Goal: Task Accomplishment & Management: Use online tool/utility

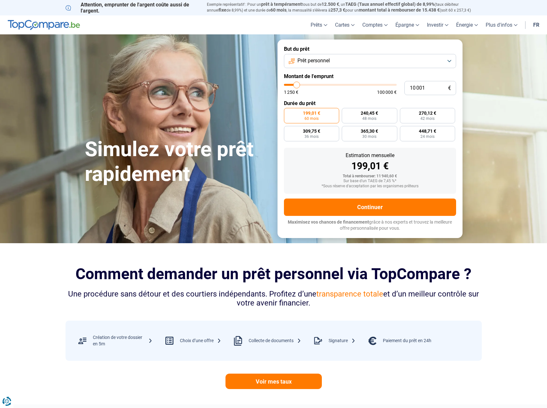
type input "12 500"
type input "12500"
type input "13 000"
type input "13000"
type input "13 250"
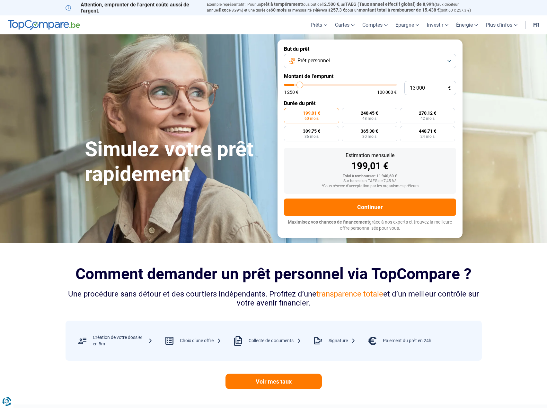
type input "13250"
type input "14 000"
type input "14000"
type input "14 250"
type input "14250"
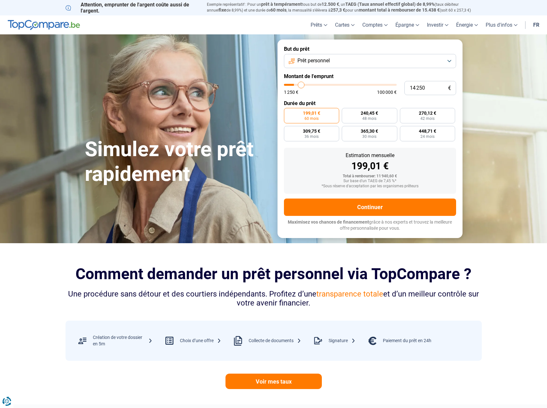
type input "15 000"
type input "15000"
type input "16 000"
type input "16000"
type input "17 250"
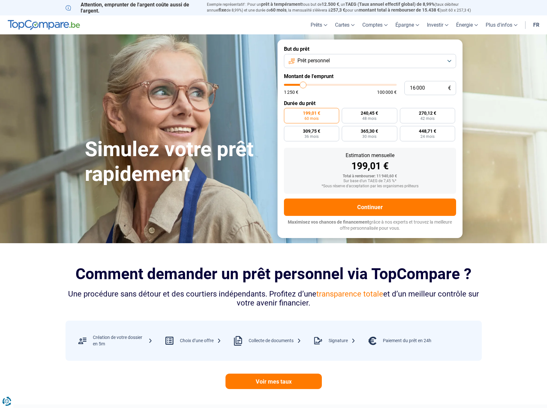
type input "17250"
type input "18 500"
type input "18500"
type input "19 250"
type input "19250"
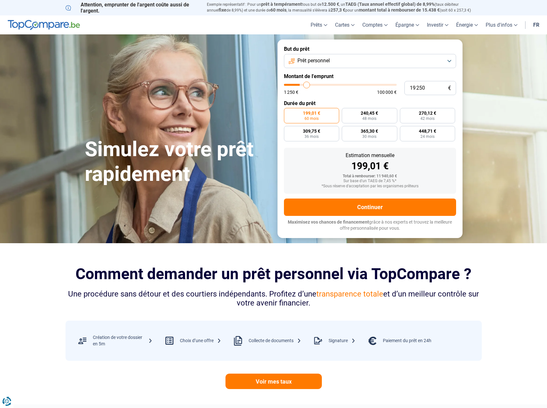
type input "20 500"
type input "20500"
type input "21 500"
type input "21500"
type input "22 750"
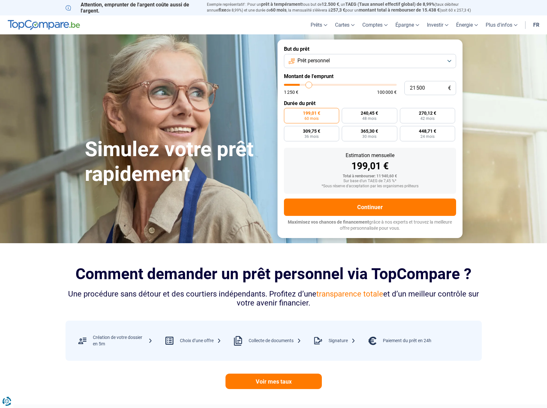
type input "22750"
type input "23 500"
type input "23500"
type input "24 750"
type input "24750"
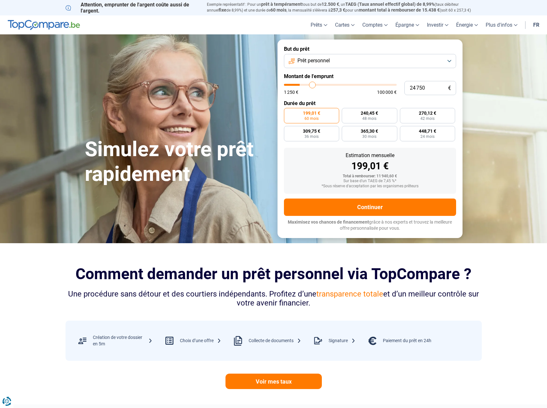
type input "26 000"
type input "26000"
type input "27 250"
type input "27250"
type input "27 500"
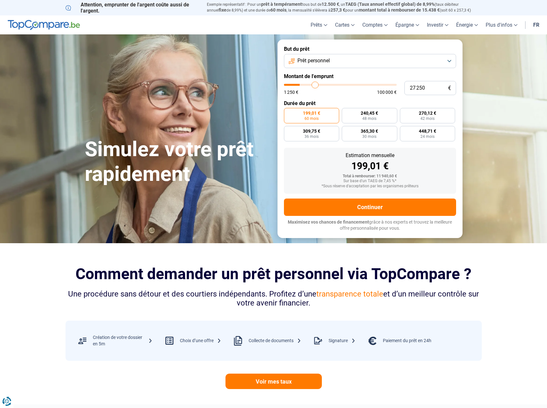
type input "27500"
type input "27 750"
type input "27750"
type input "28 000"
type input "28000"
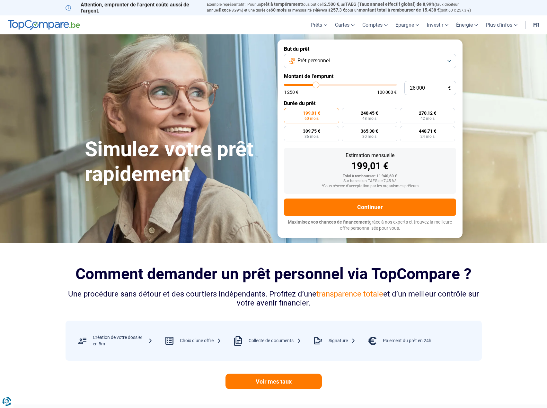
type input "28 250"
type input "28250"
type input "28 750"
type input "28750"
type input "29 250"
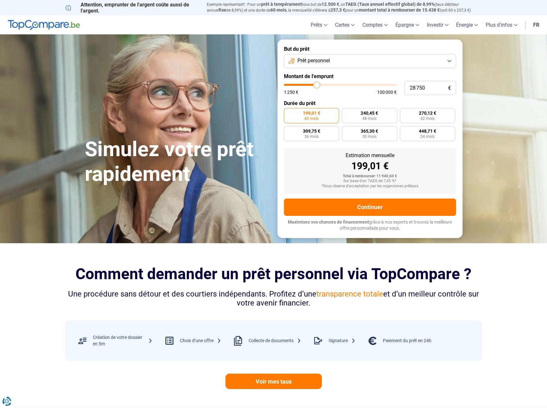
type input "29250"
type input "30 750"
type input "30750"
type input "32 250"
type input "32250"
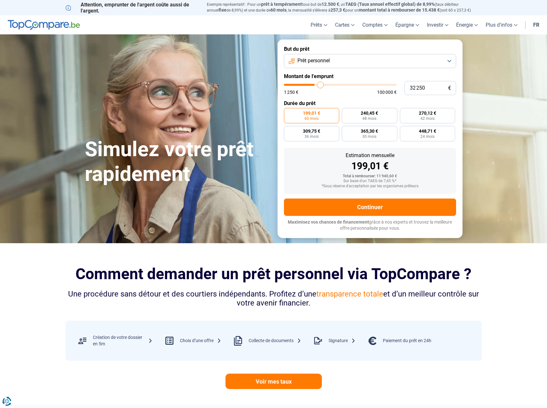
type input "33 750"
type input "33750"
type input "35 250"
type input "35250"
type input "36 250"
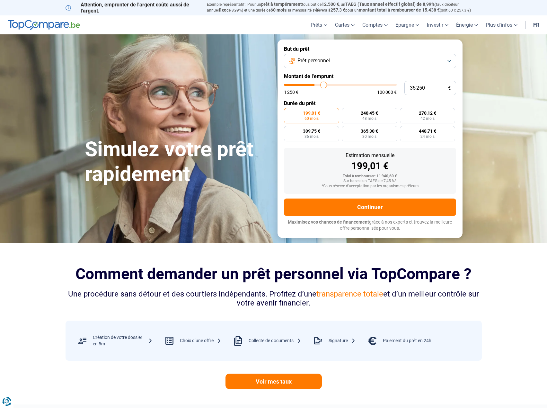
type input "36250"
type input "36 750"
type input "36750"
type input "38 000"
type input "38000"
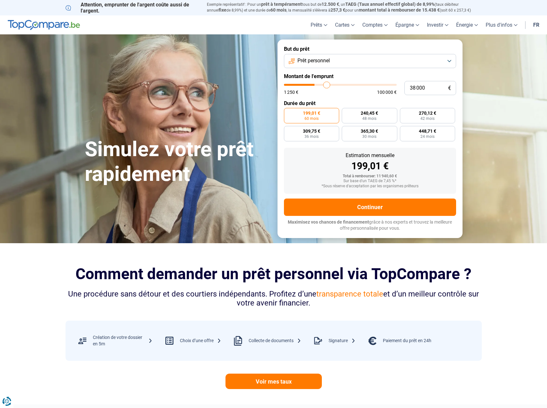
type input "38 500"
type input "38500"
type input "40 000"
type input "40000"
type input "40 250"
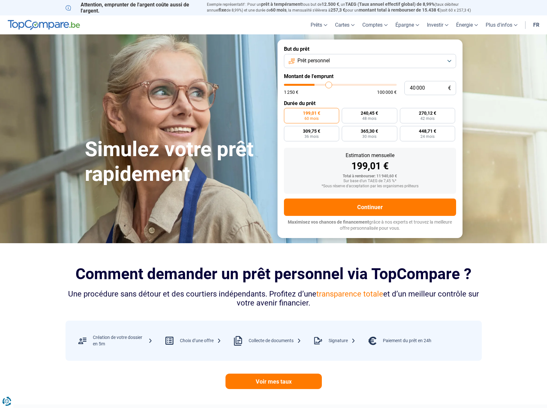
type input "40250"
type input "41 000"
type input "41000"
type input "41 250"
type input "41250"
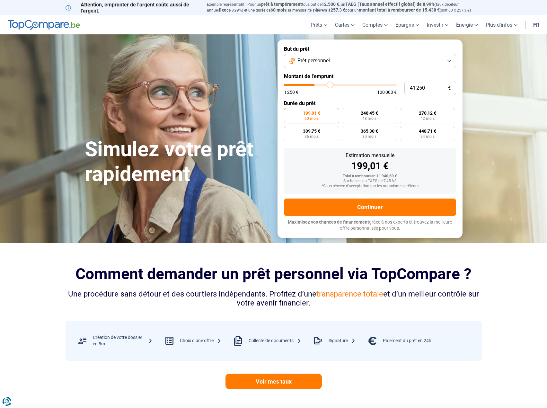
type input "41 500"
type input "41500"
type input "42 500"
type input "42500"
type input "43 500"
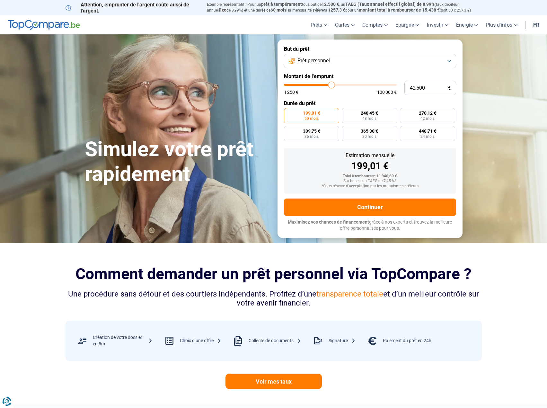
type input "43500"
type input "44 250"
type input "44250"
type input "45 000"
type input "45000"
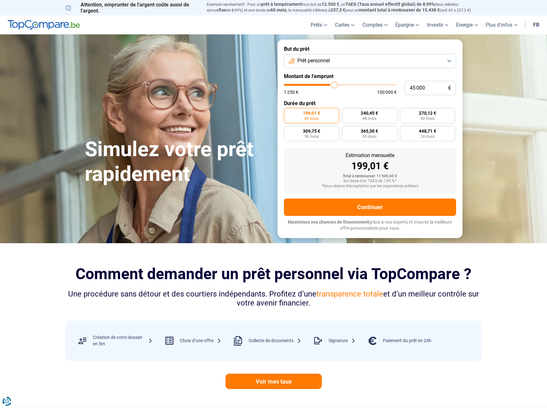
type input "45 750"
type input "45750"
type input "46 500"
type input "46500"
type input "46 750"
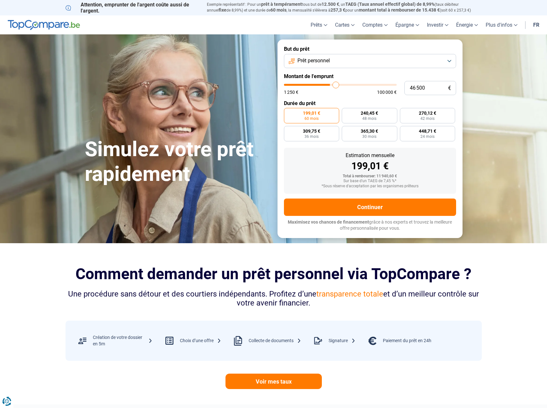
type input "46750"
type input "47 250"
type input "47250"
type input "48 000"
type input "48000"
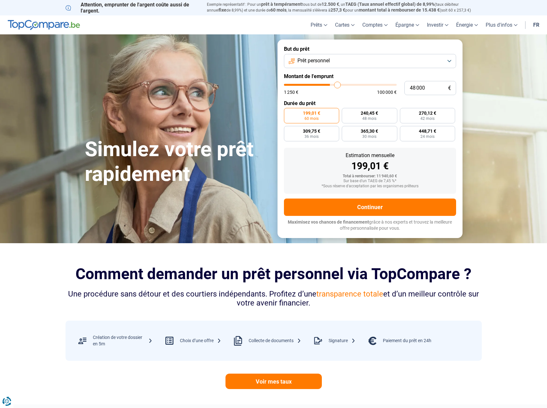
type input "48 250"
type input "48250"
type input "48 500"
type input "48500"
type input "48 250"
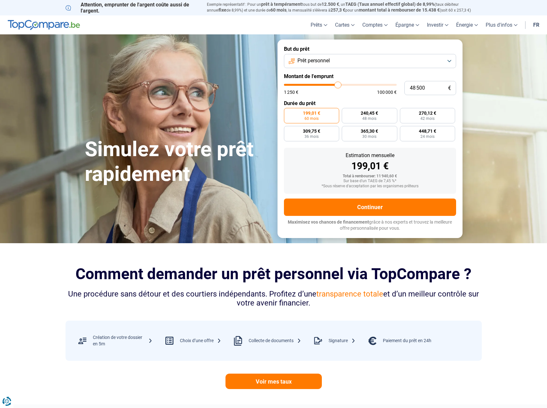
type input "48250"
type input "47 500"
type input "47500"
type input "46 500"
type input "46500"
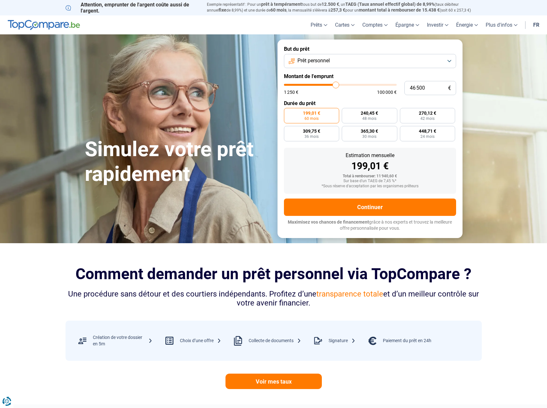
type input "45 500"
type input "45500"
type input "45 000"
type input "45000"
type input "43 750"
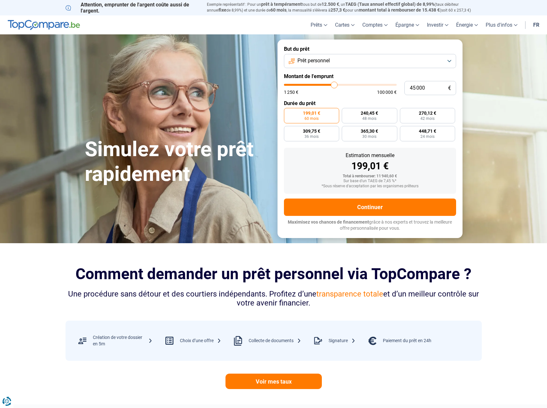
type input "43750"
type input "43 500"
type input "43500"
type input "43 000"
type input "43000"
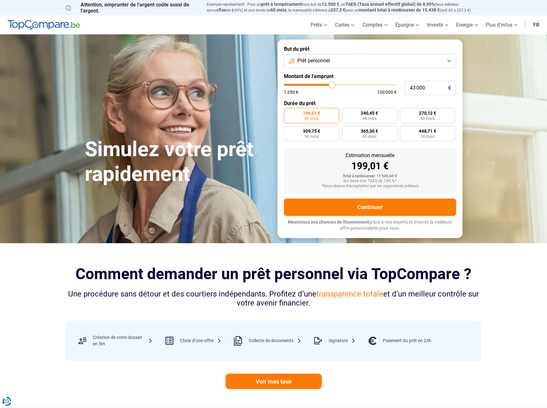
type input "42 750"
type input "42750"
type input "42 500"
type input "42500"
type input "42 250"
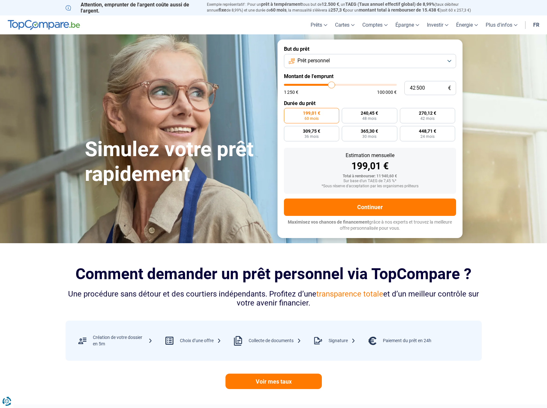
type input "42250"
type input "42 000"
type input "42000"
type input "41 500"
type input "41500"
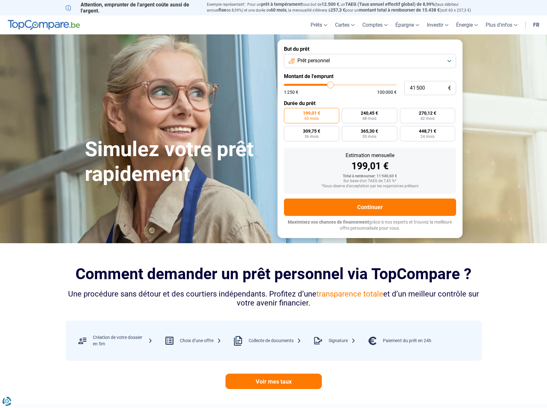
type input "41 250"
type input "41250"
type input "41 000"
type input "41000"
type input "40 750"
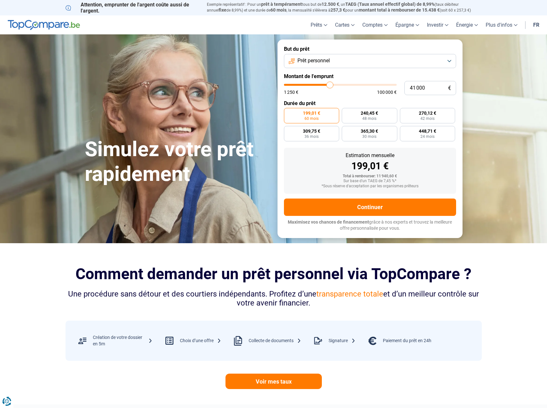
type input "40750"
type input "40 250"
type input "40250"
type input "40 000"
type input "40000"
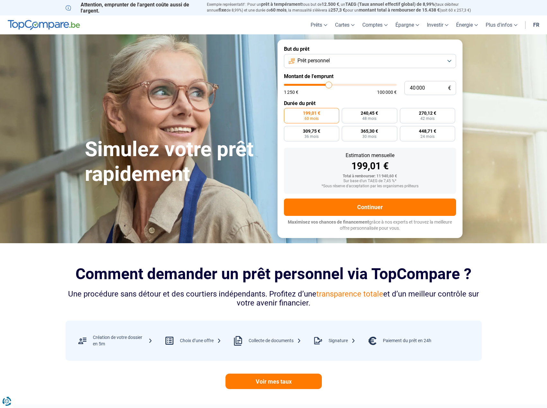
type input "39 500"
type input "39500"
type input "39 250"
type input "39250"
type input "38 750"
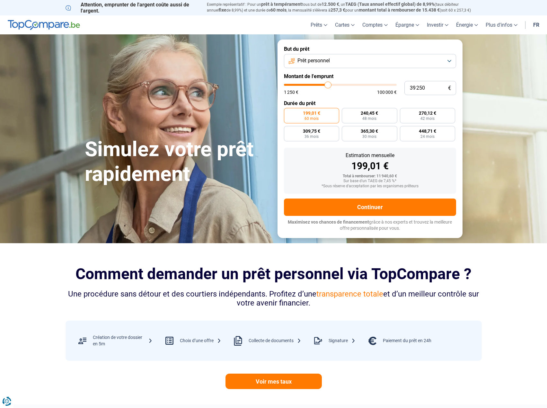
type input "38750"
type input "38 500"
type input "38500"
type input "38 250"
type input "38250"
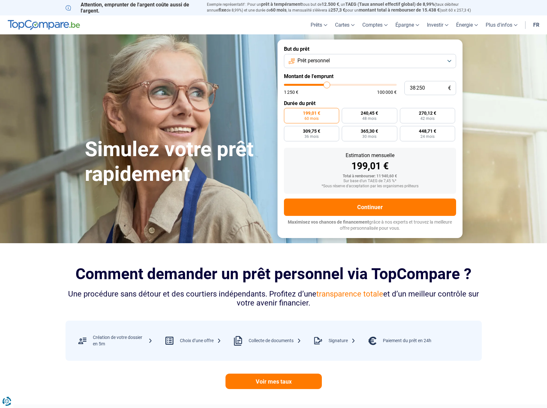
type input "38 000"
type input "38000"
type input "37 250"
type input "37250"
type input "36 750"
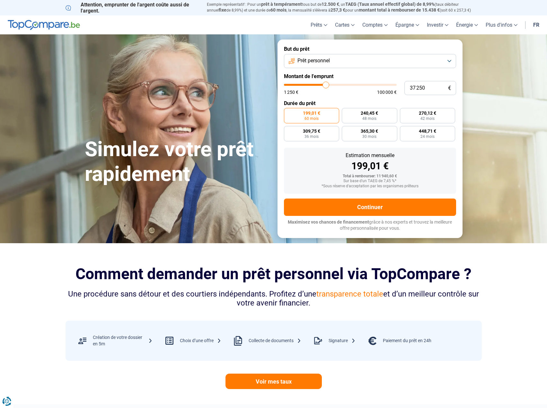
type input "36750"
type input "36 500"
type input "36500"
type input "36 250"
type input "36250"
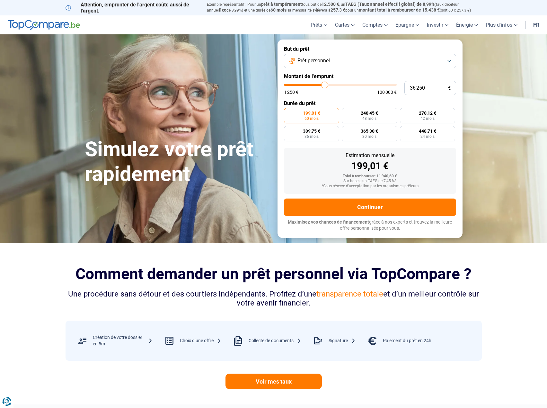
type input "35 750"
type input "35750"
type input "35 500"
type input "35500"
type input "35 250"
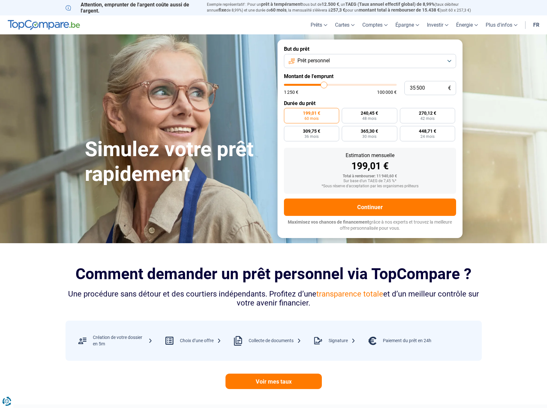
type input "35250"
type input "34 750"
type input "34750"
type input "34 250"
type input "34250"
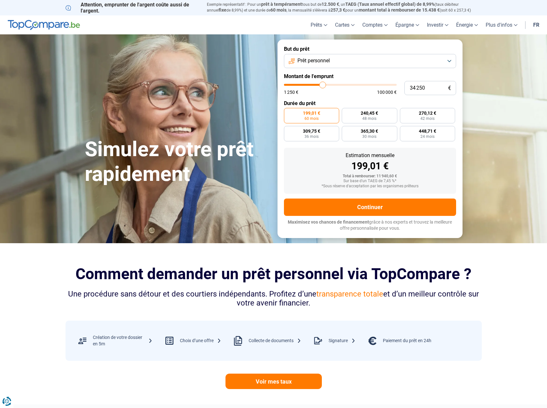
type input "34 000"
type input "34000"
type input "33 750"
type input "33750"
type input "33 500"
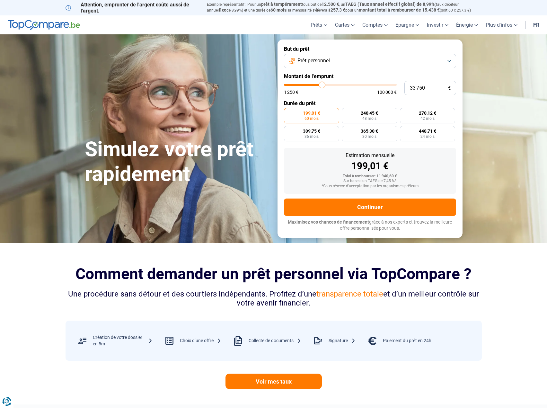
type input "33500"
type input "33 250"
type input "33250"
type input "32 750"
type input "32750"
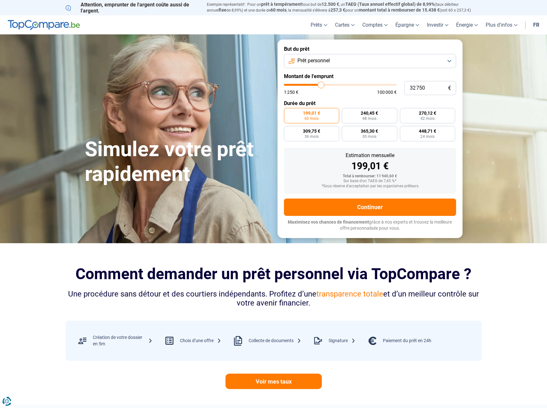
type input "32 500"
type input "32500"
type input "33 250"
type input "33250"
type input "33 500"
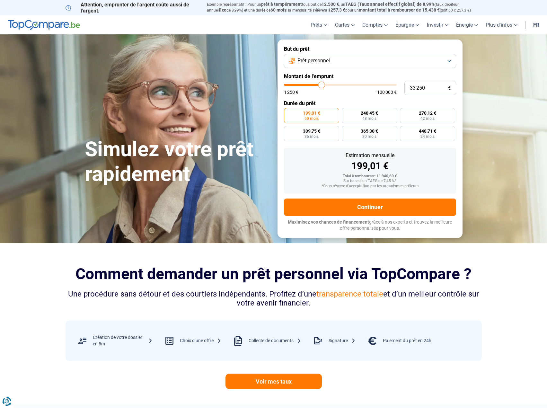
type input "33500"
type input "33 750"
type input "33750"
type input "34 000"
type input "34000"
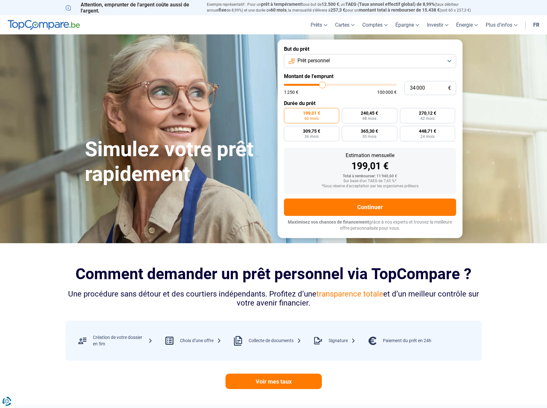
type input "34 250"
type input "34250"
type input "33 500"
type input "33500"
type input "33 250"
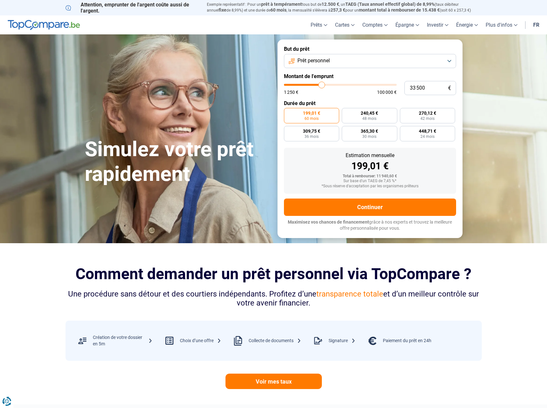
type input "33250"
type input "32 750"
type input "32750"
type input "32 500"
type input "32500"
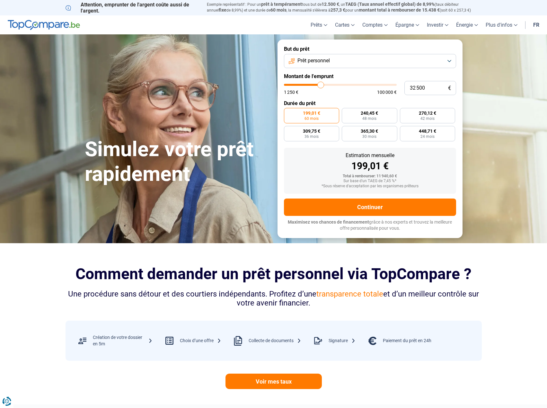
type input "32 250"
type input "32250"
type input "32 000"
type input "32000"
type input "31 750"
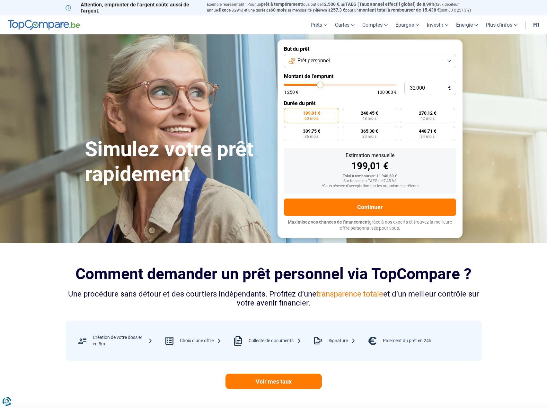
type input "31750"
type input "30 750"
type input "30750"
type input "30 500"
type input "30500"
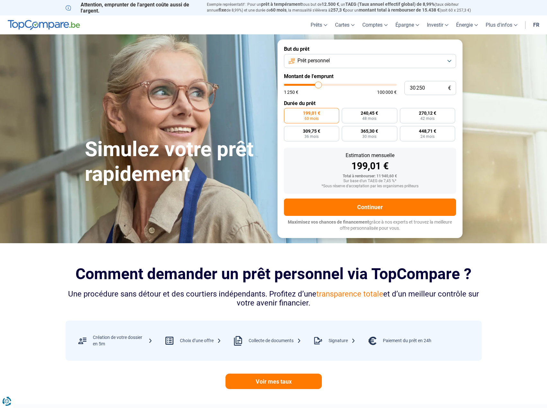
drag, startPoint x: 301, startPoint y: 86, endPoint x: 318, endPoint y: 87, distance: 17.4
click at [318, 86] on input "range" at bounding box center [340, 85] width 113 height 2
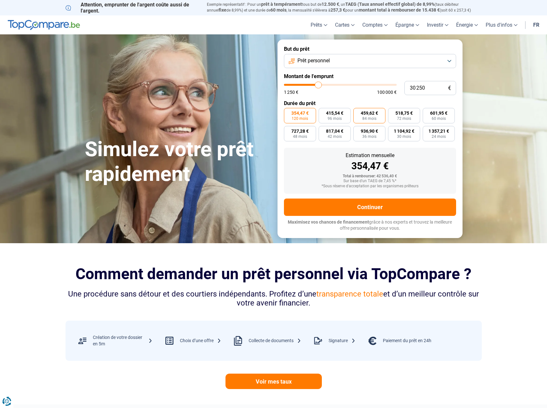
click at [364, 118] on span "84 mois" at bounding box center [369, 119] width 14 height 4
click at [357, 112] on input "459,62 € 84 mois" at bounding box center [355, 110] width 4 height 4
